Goal: Transaction & Acquisition: Purchase product/service

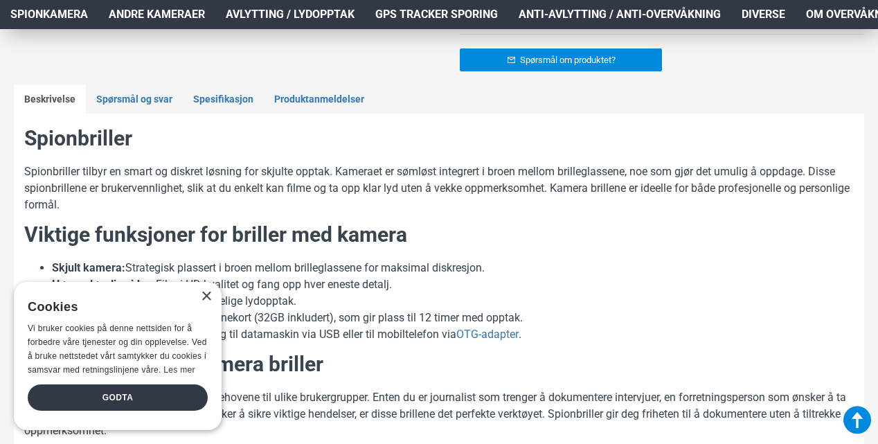
scroll to position [684, 0]
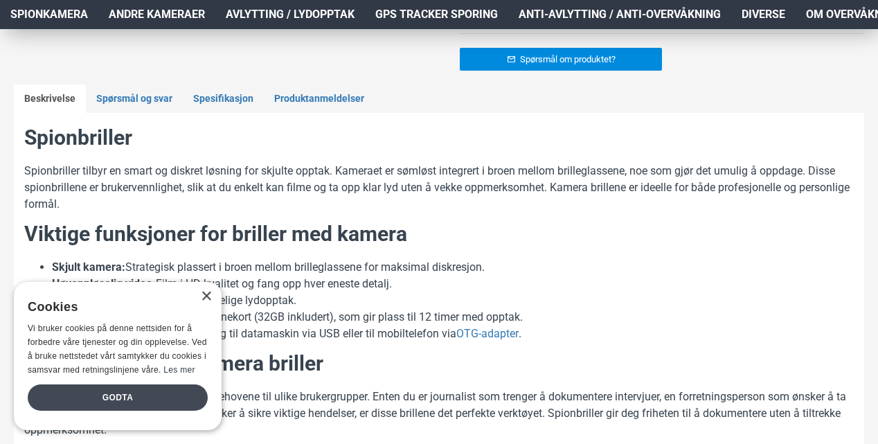
click at [138, 386] on div "Godta" at bounding box center [118, 397] width 180 height 26
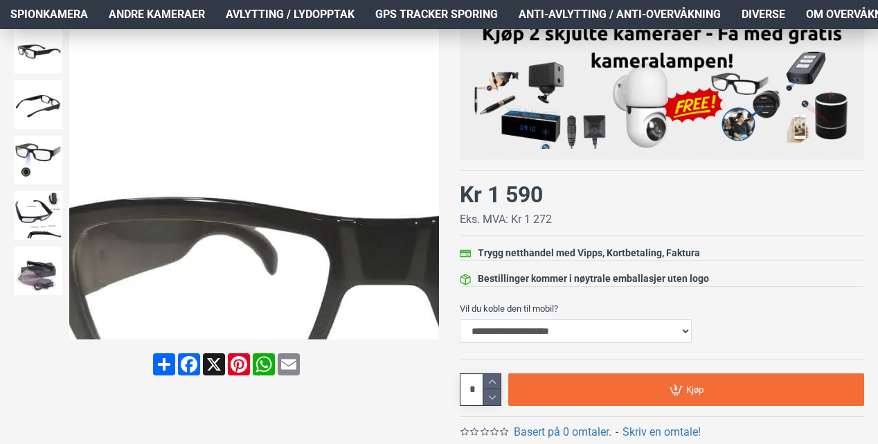
scroll to position [268, 0]
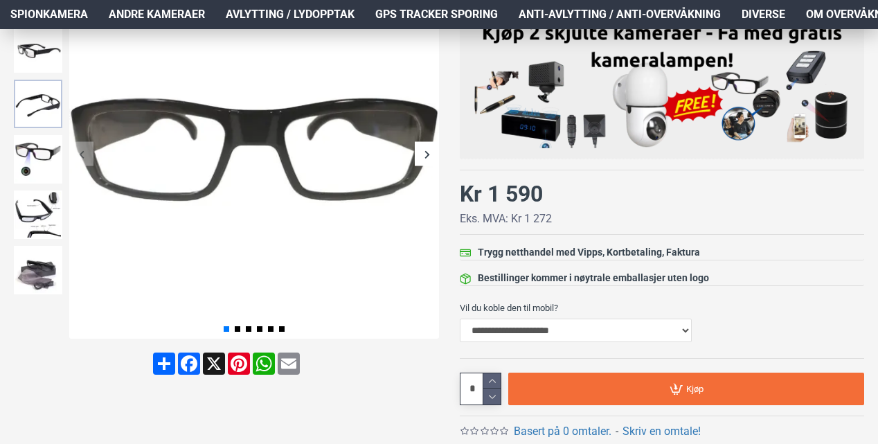
click at [34, 116] on img at bounding box center [38, 104] width 48 height 48
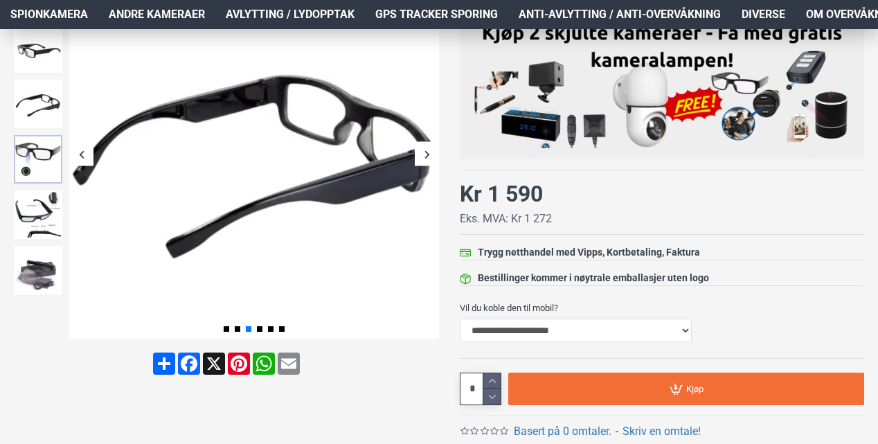
click at [35, 139] on img at bounding box center [38, 159] width 48 height 48
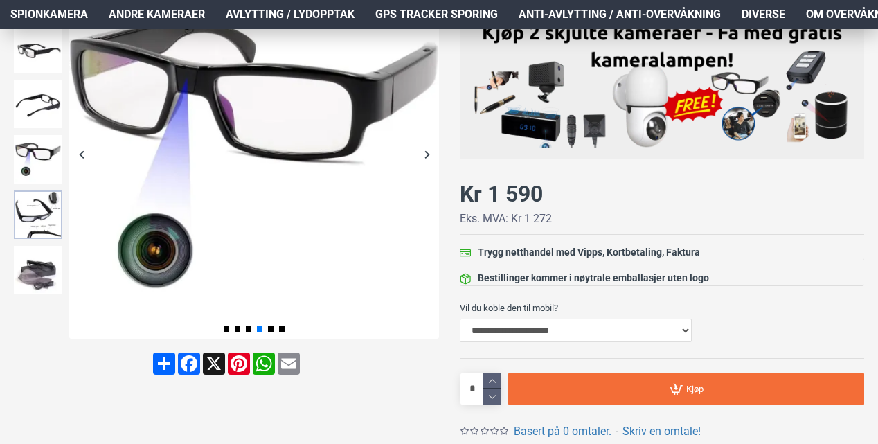
click at [28, 210] on img at bounding box center [38, 214] width 48 height 48
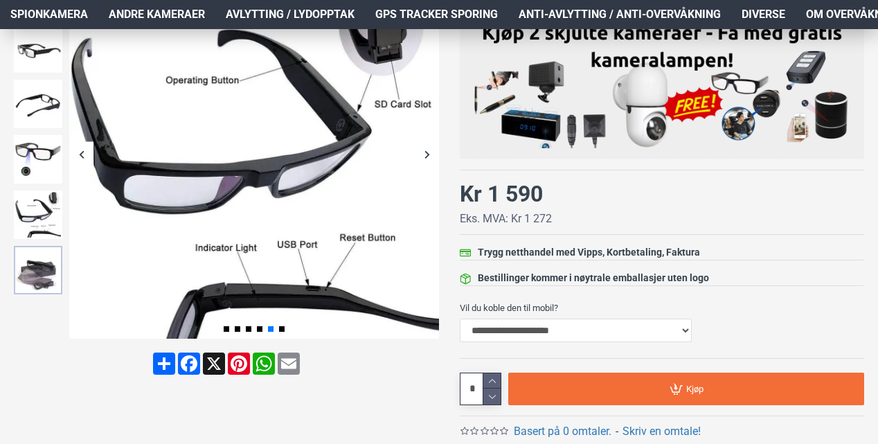
click at [30, 261] on img at bounding box center [38, 270] width 48 height 48
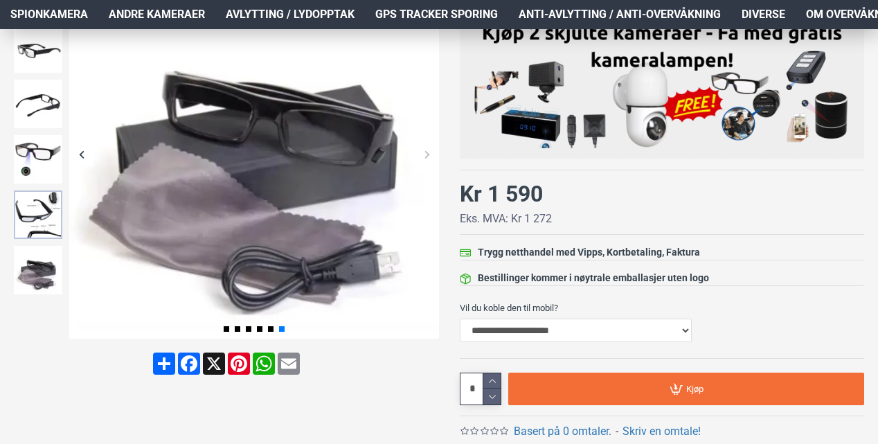
click at [32, 230] on img at bounding box center [38, 214] width 48 height 48
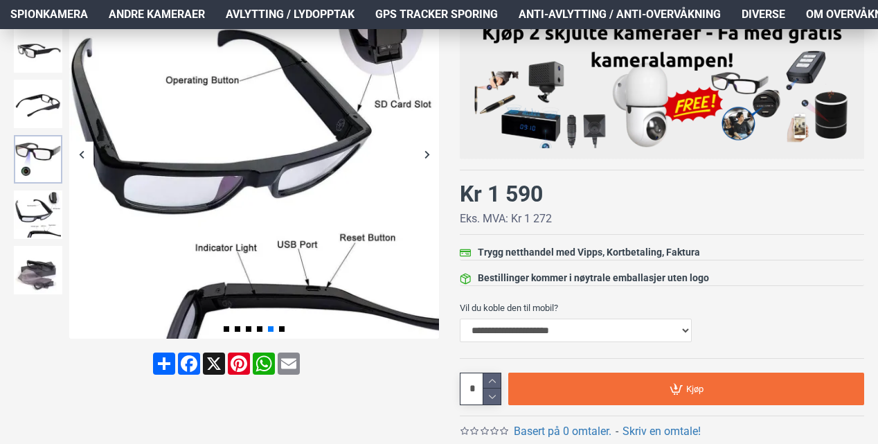
click at [32, 159] on img at bounding box center [38, 159] width 48 height 48
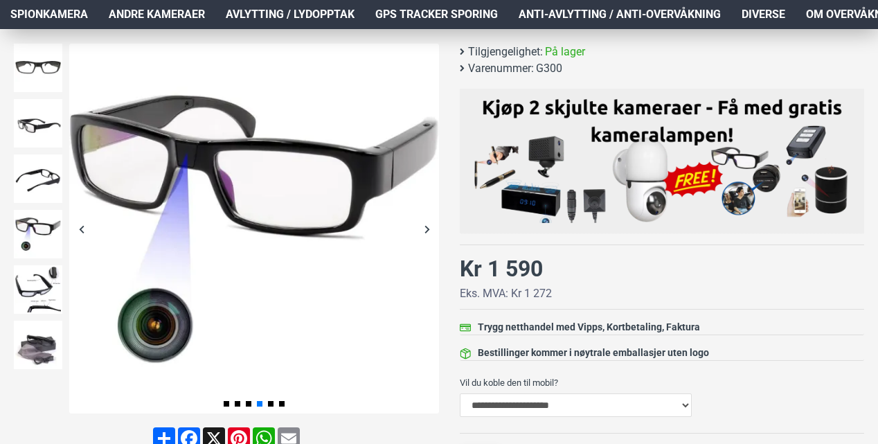
scroll to position [240, 0]
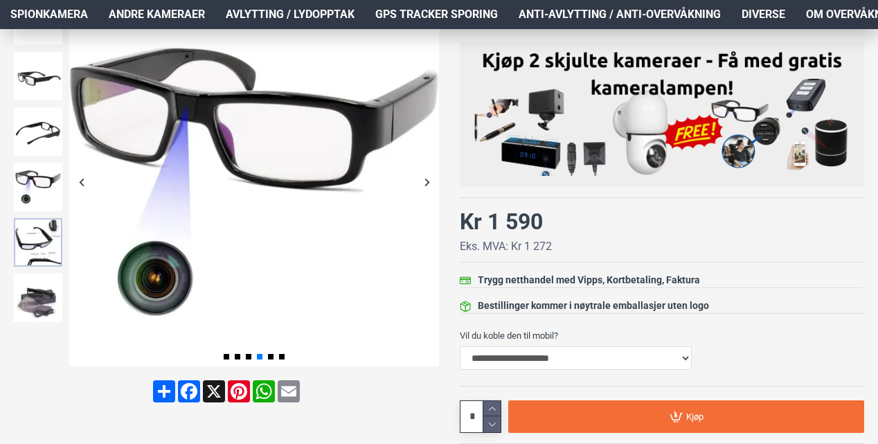
click at [33, 242] on img at bounding box center [38, 242] width 48 height 48
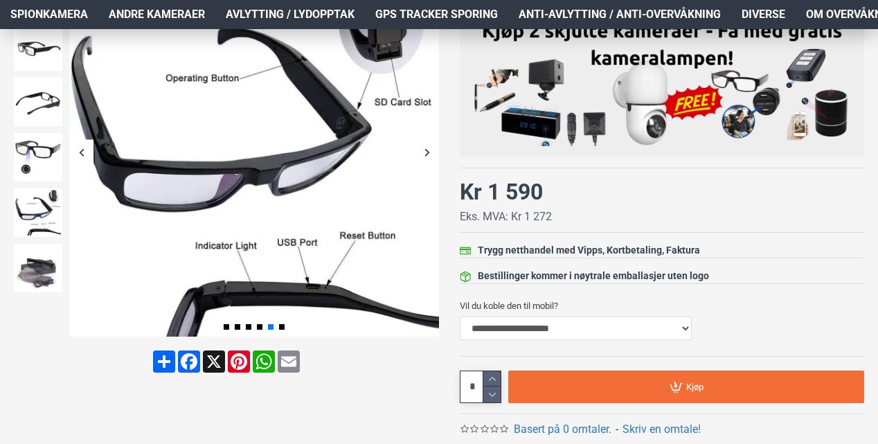
scroll to position [271, 0]
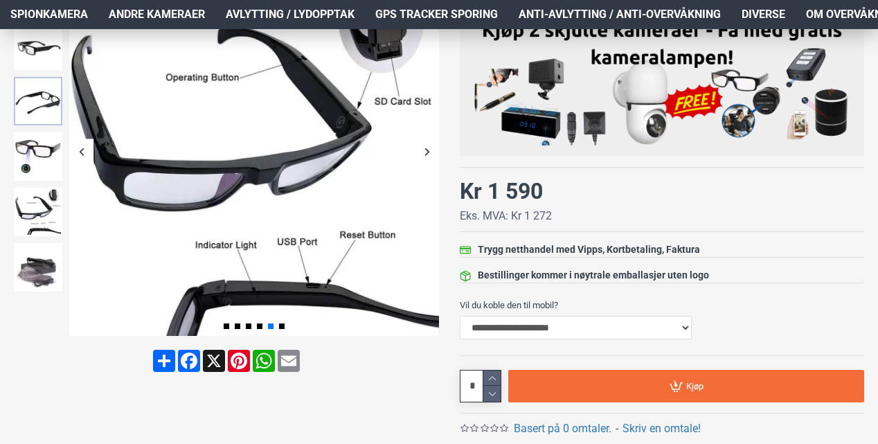
click at [40, 94] on img at bounding box center [38, 101] width 48 height 48
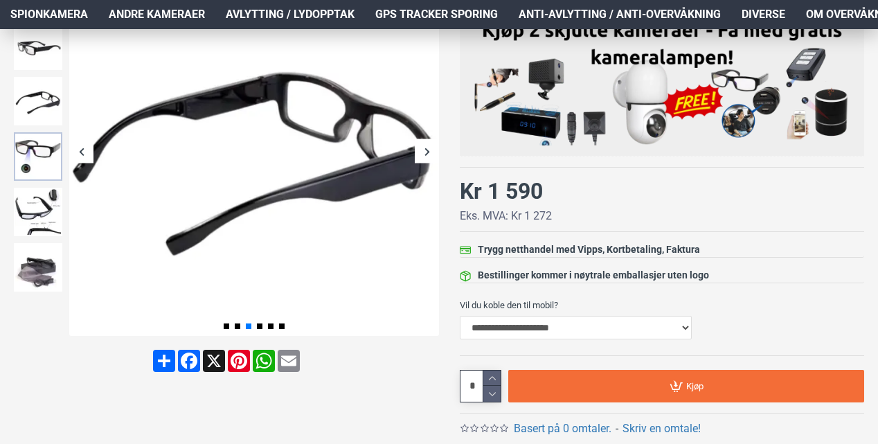
click at [46, 149] on img at bounding box center [38, 156] width 48 height 48
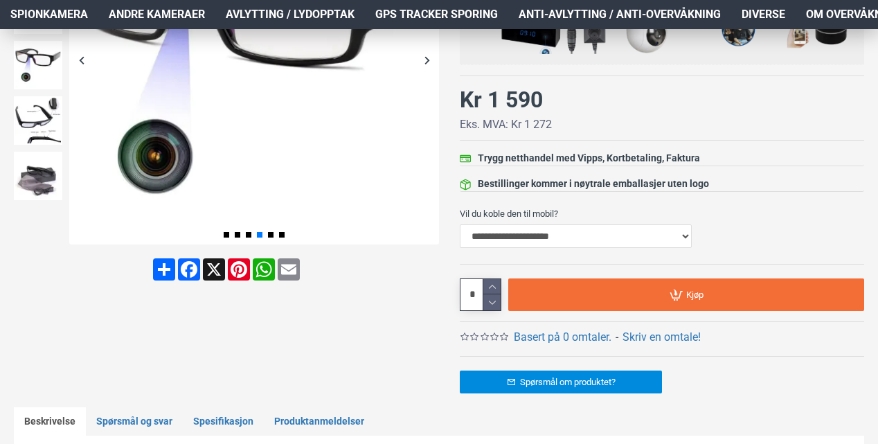
scroll to position [323, 0]
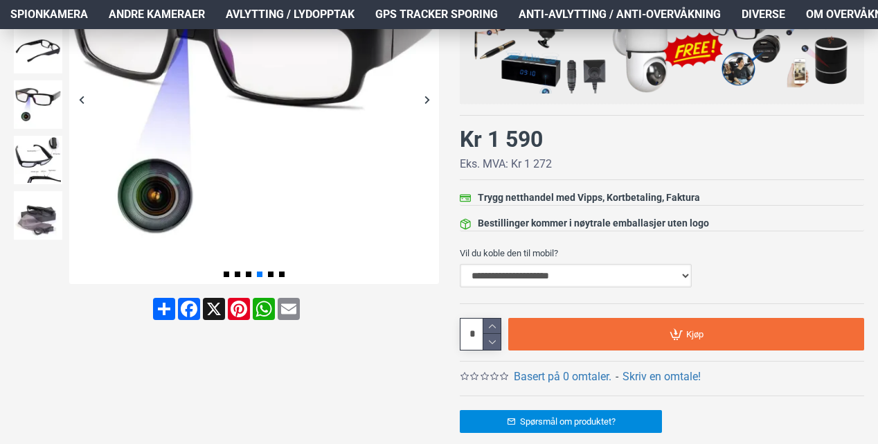
click at [508, 281] on select "**********" at bounding box center [576, 276] width 232 height 24
click at [417, 343] on div at bounding box center [226, 180] width 425 height 532
